Goal: Information Seeking & Learning: Compare options

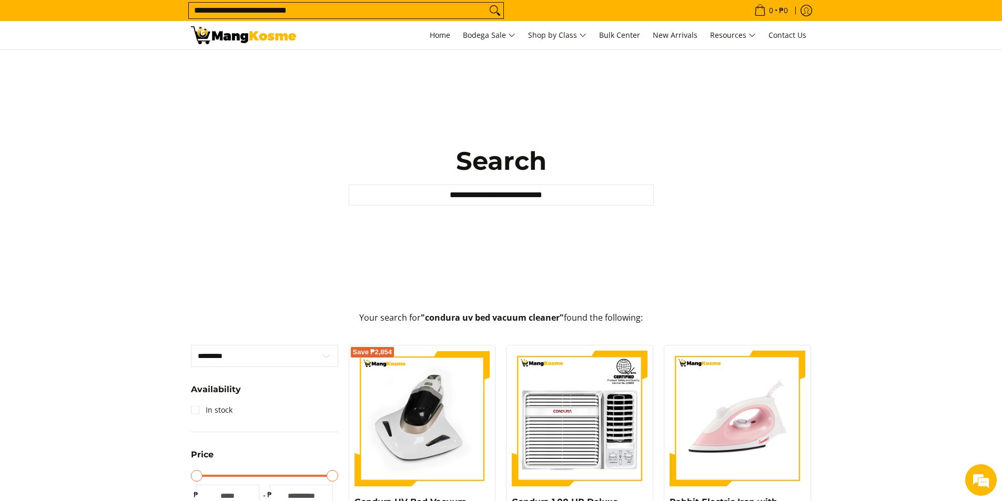
click at [386, 11] on input "**********" at bounding box center [338, 11] width 298 height 16
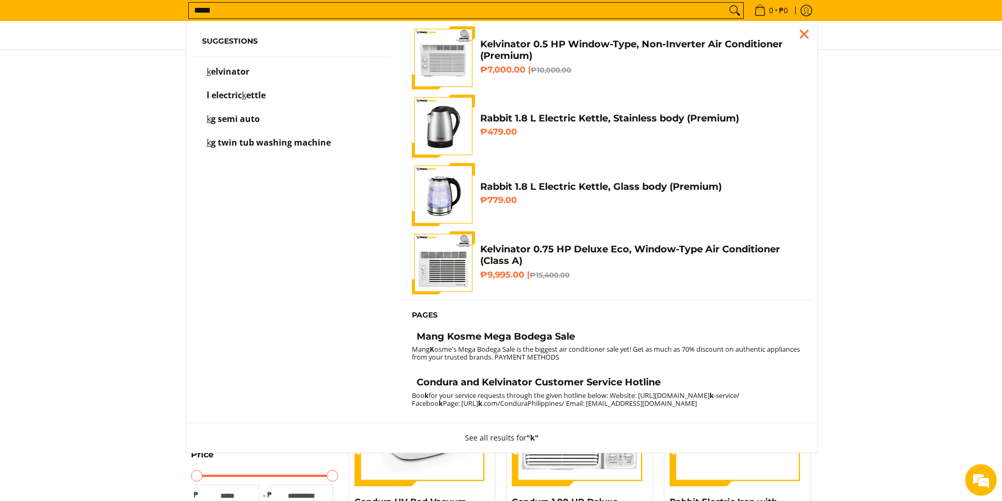
type input "*****"
click at [726, 3] on button "Search" at bounding box center [734, 11] width 17 height 16
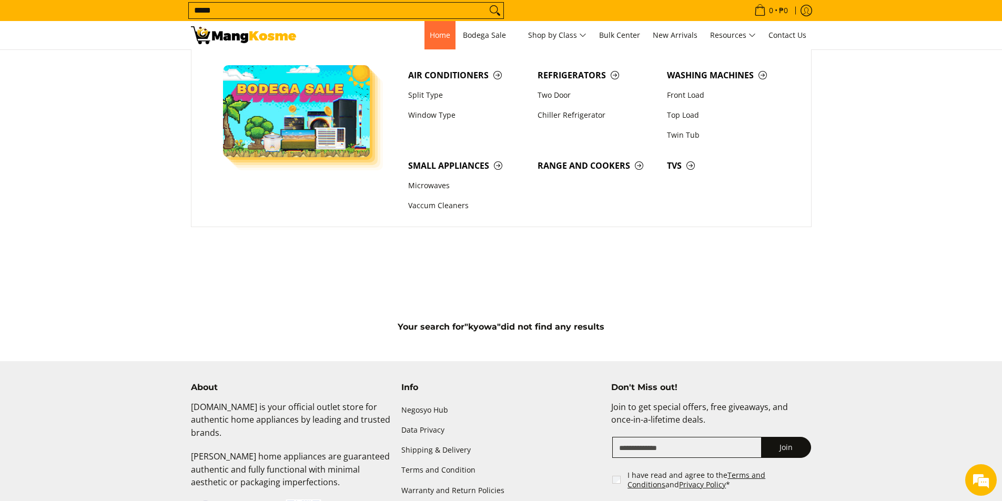
click at [433, 36] on span "Home" at bounding box center [440, 35] width 21 height 10
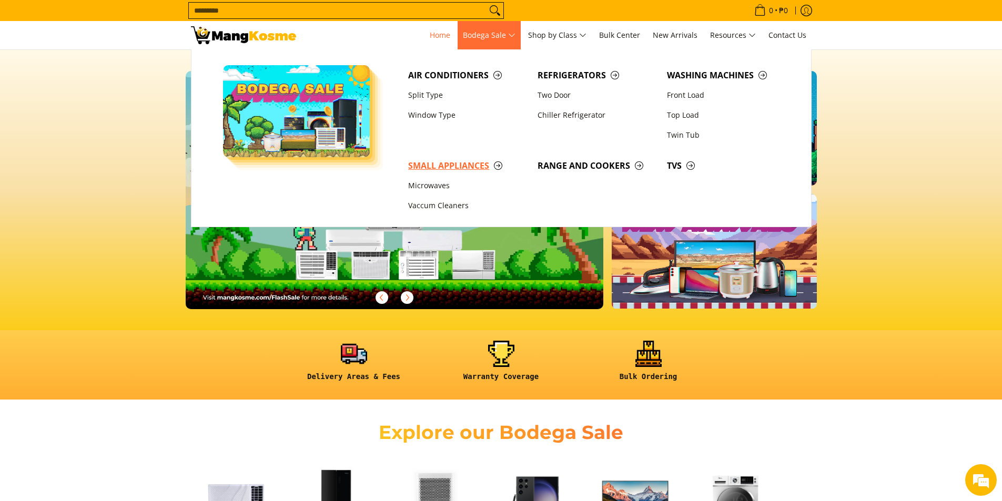
click at [470, 165] on span "Small Appliances" at bounding box center [467, 165] width 119 height 13
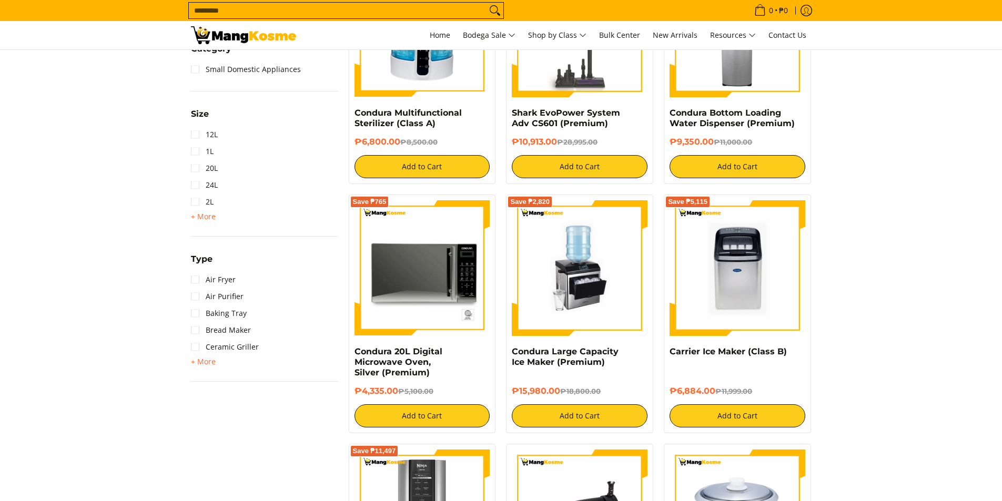
scroll to position [526, 0]
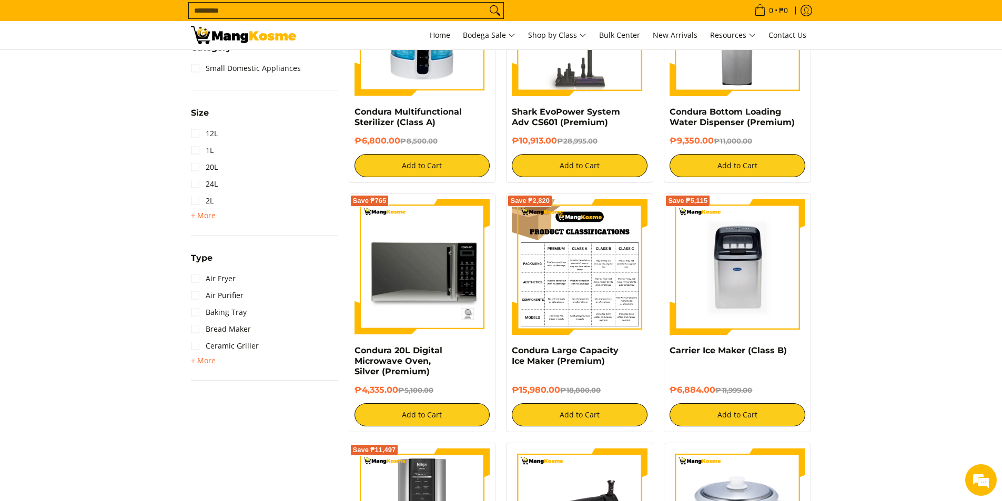
click at [587, 277] on img at bounding box center [580, 267] width 136 height 136
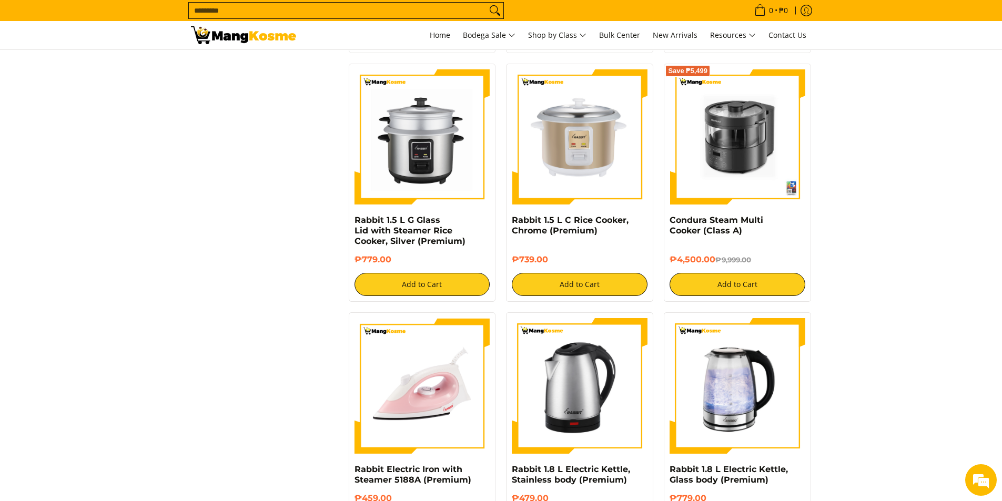
scroll to position [1420, 0]
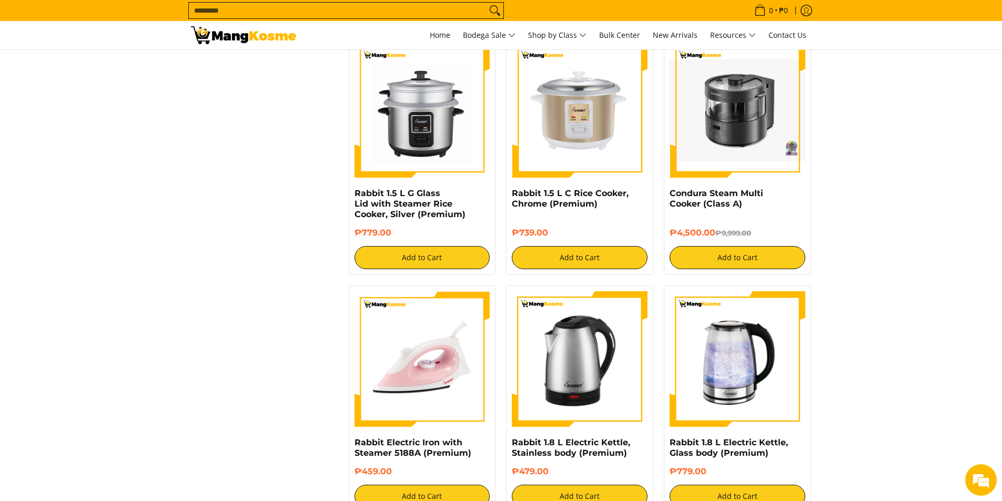
click at [727, 123] on img at bounding box center [738, 110] width 136 height 102
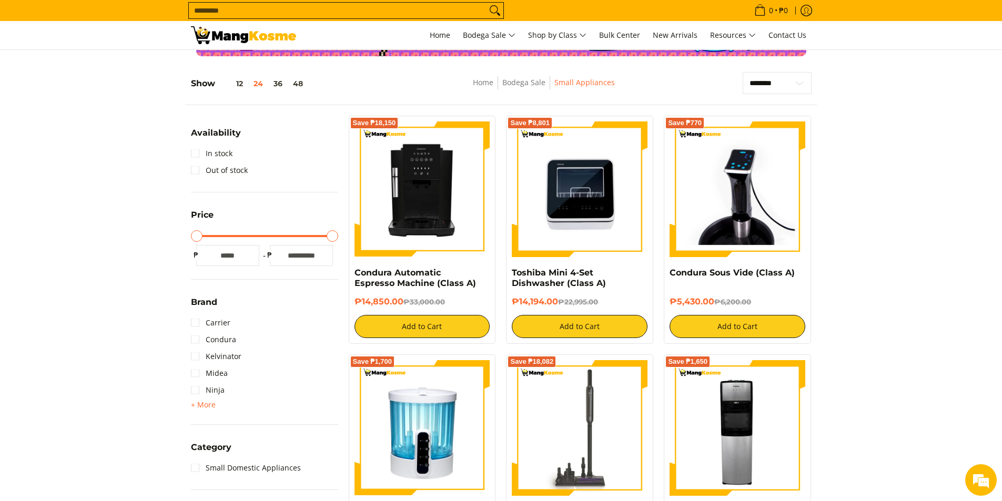
scroll to position [105, 0]
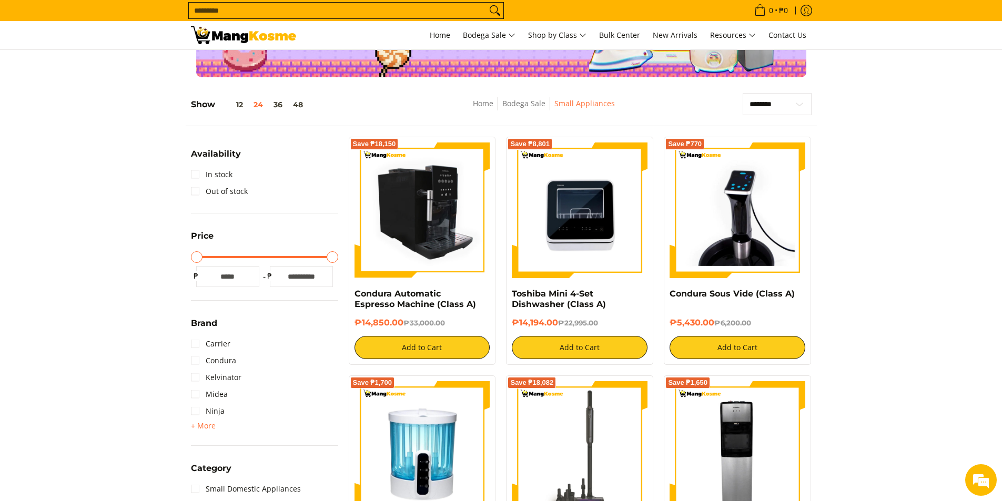
click at [412, 231] on img at bounding box center [422, 211] width 136 height 136
